Goal: Check status

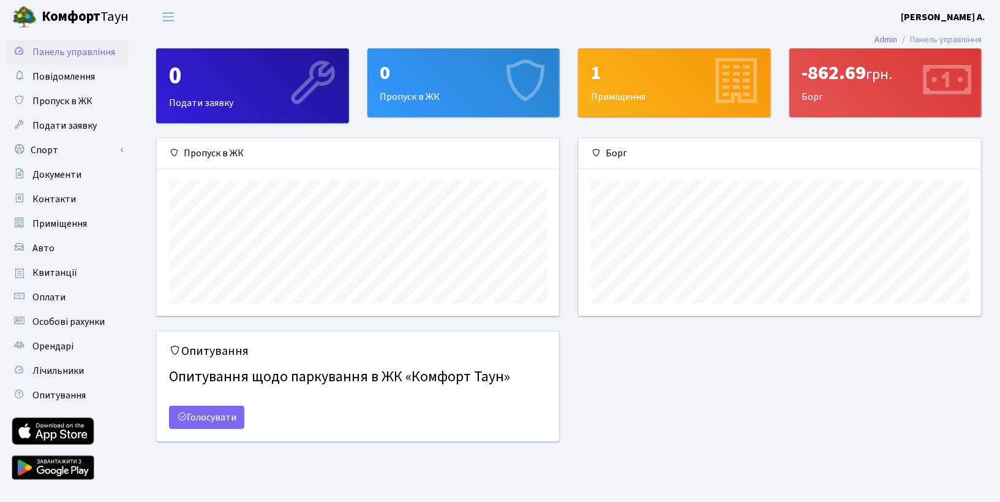
scroll to position [176, 402]
click at [64, 247] on link "Авто" at bounding box center [67, 248] width 123 height 25
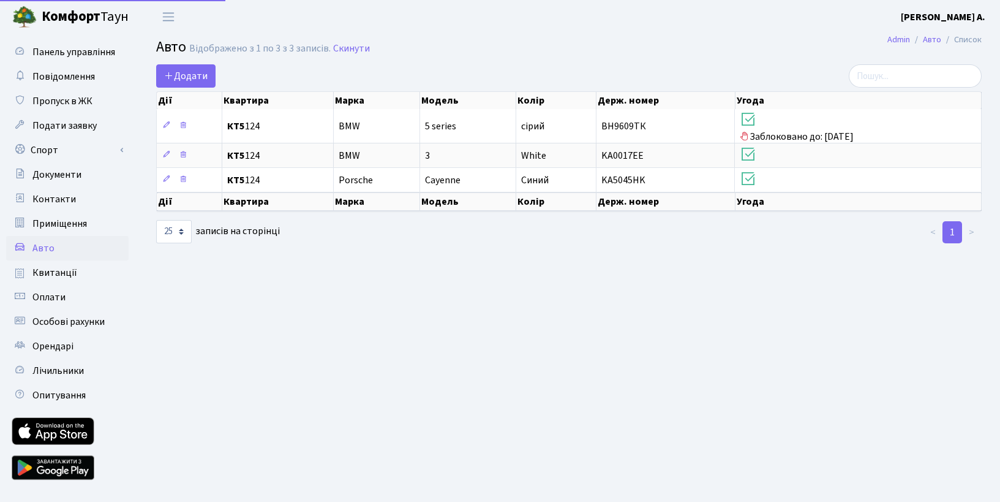
select select "25"
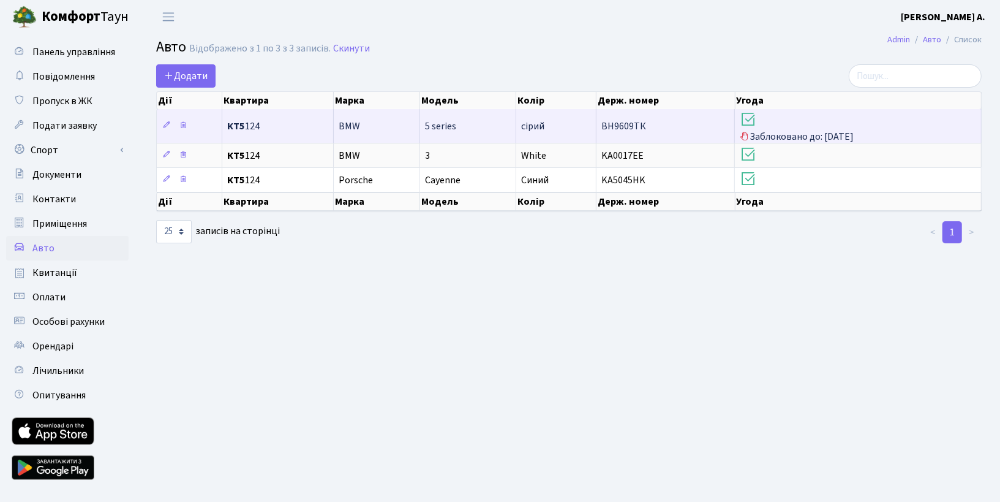
click at [815, 135] on span "Заблоковано до: 23.08.2025" at bounding box center [858, 126] width 236 height 33
